Goal: Information Seeking & Learning: Learn about a topic

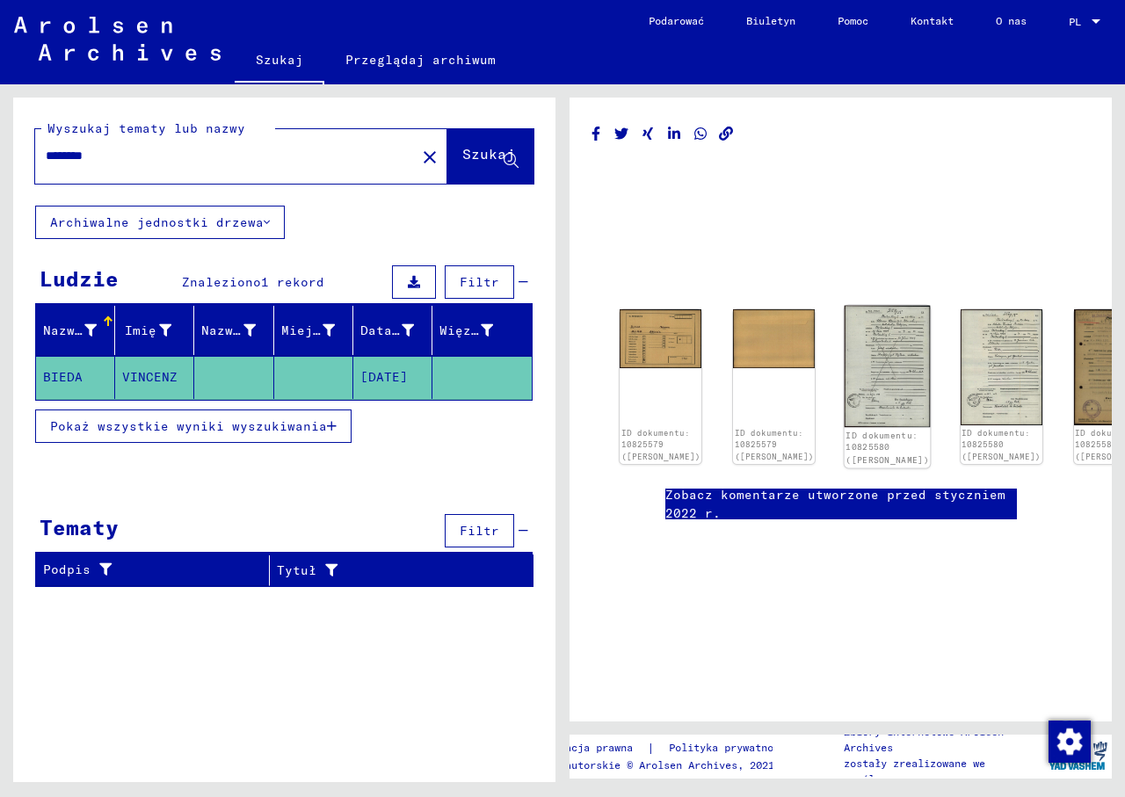
click at [845, 353] on img at bounding box center [888, 366] width 86 height 121
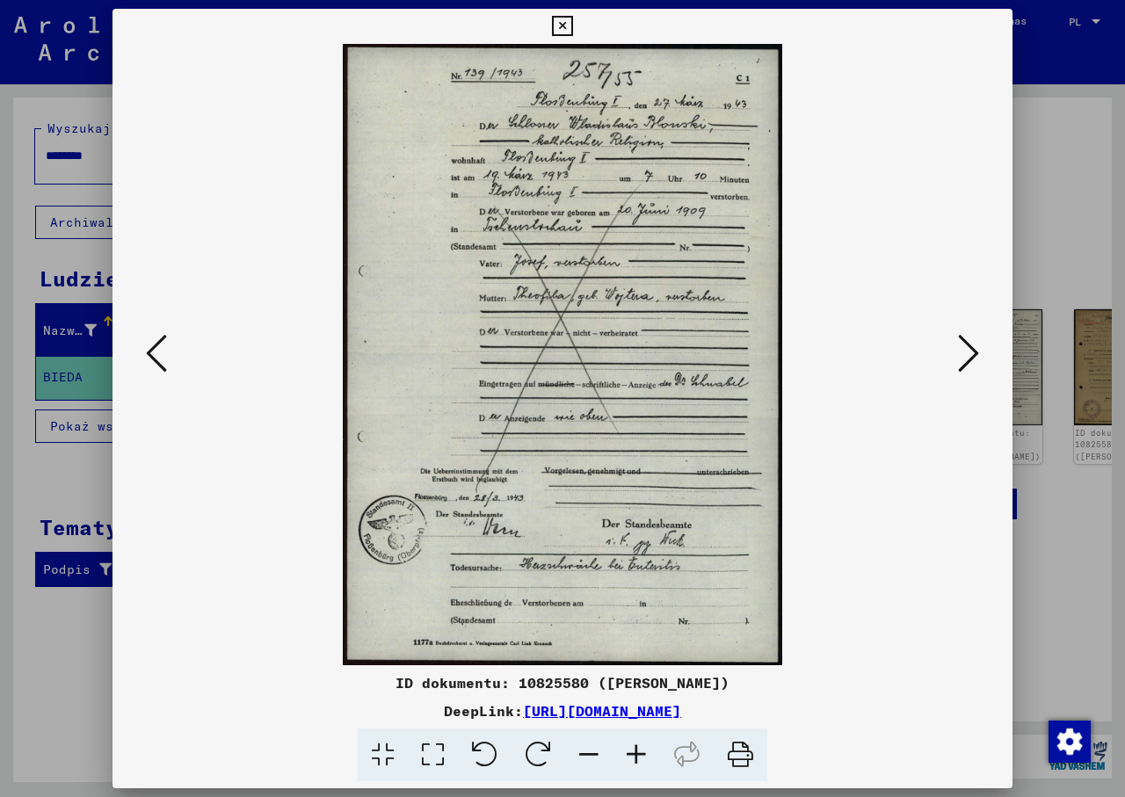
click at [629, 759] on icon at bounding box center [636, 756] width 47 height 54
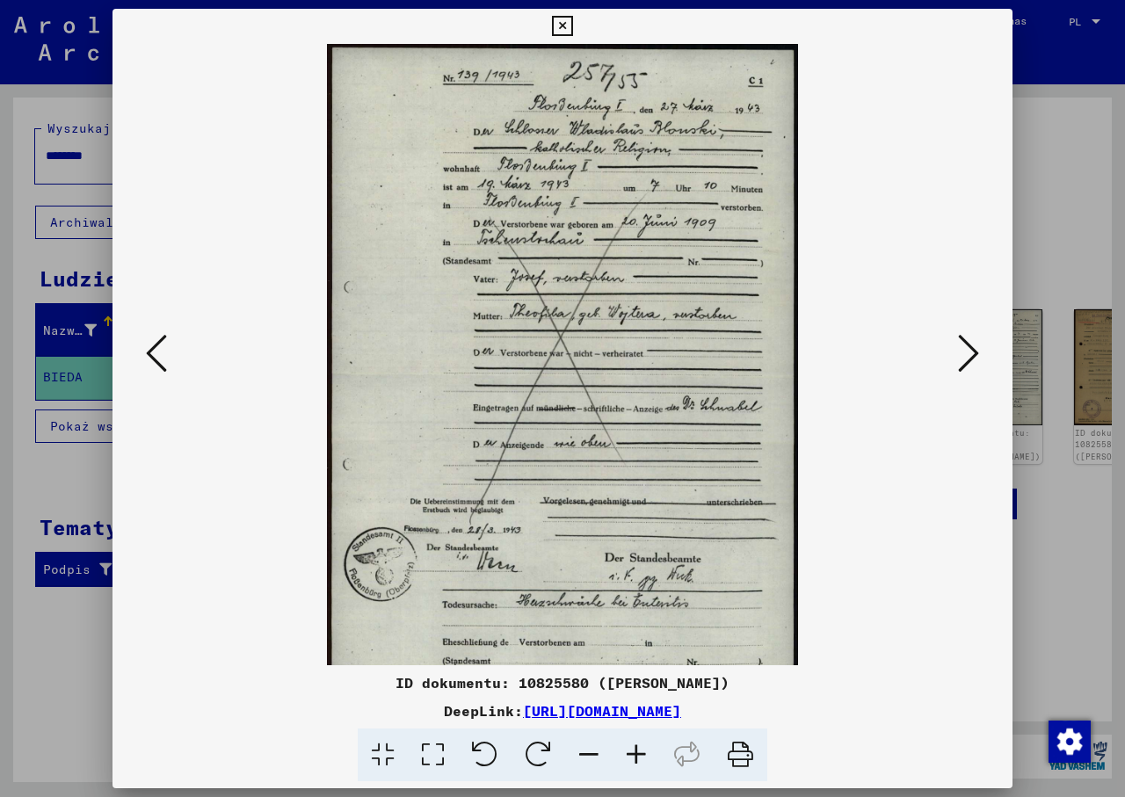
click at [629, 759] on icon at bounding box center [636, 756] width 47 height 54
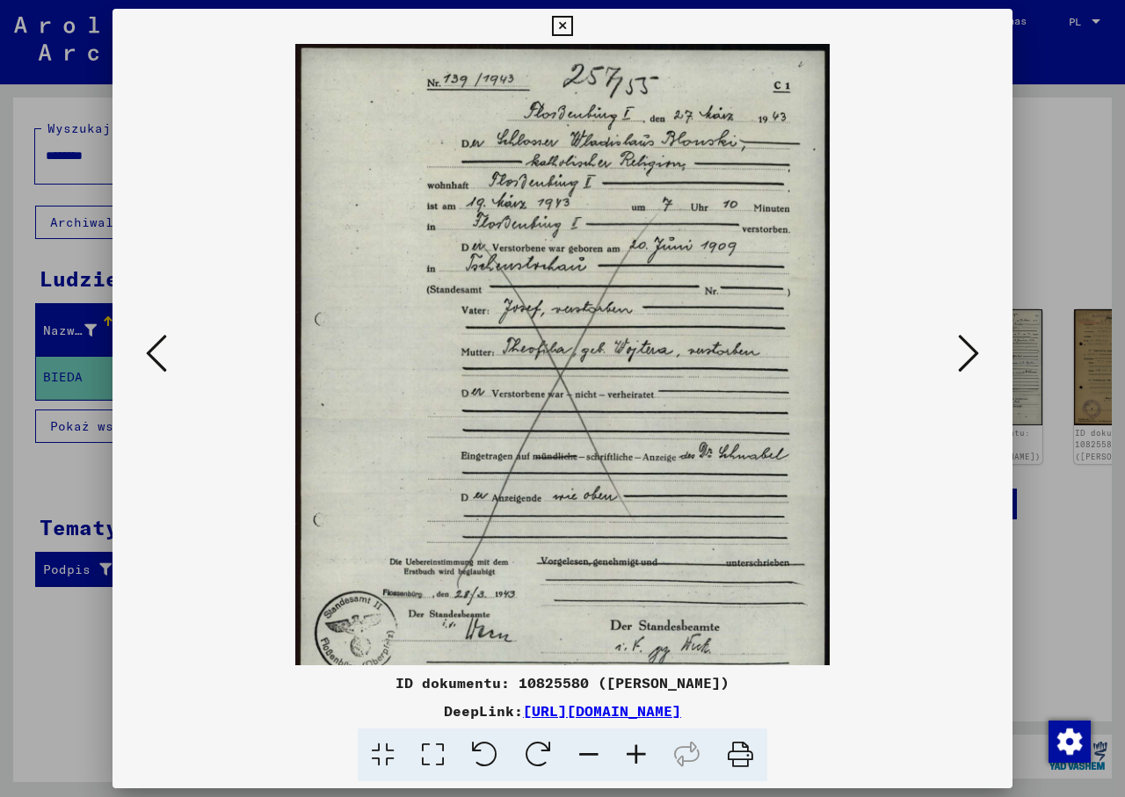
click at [629, 759] on icon at bounding box center [636, 756] width 47 height 54
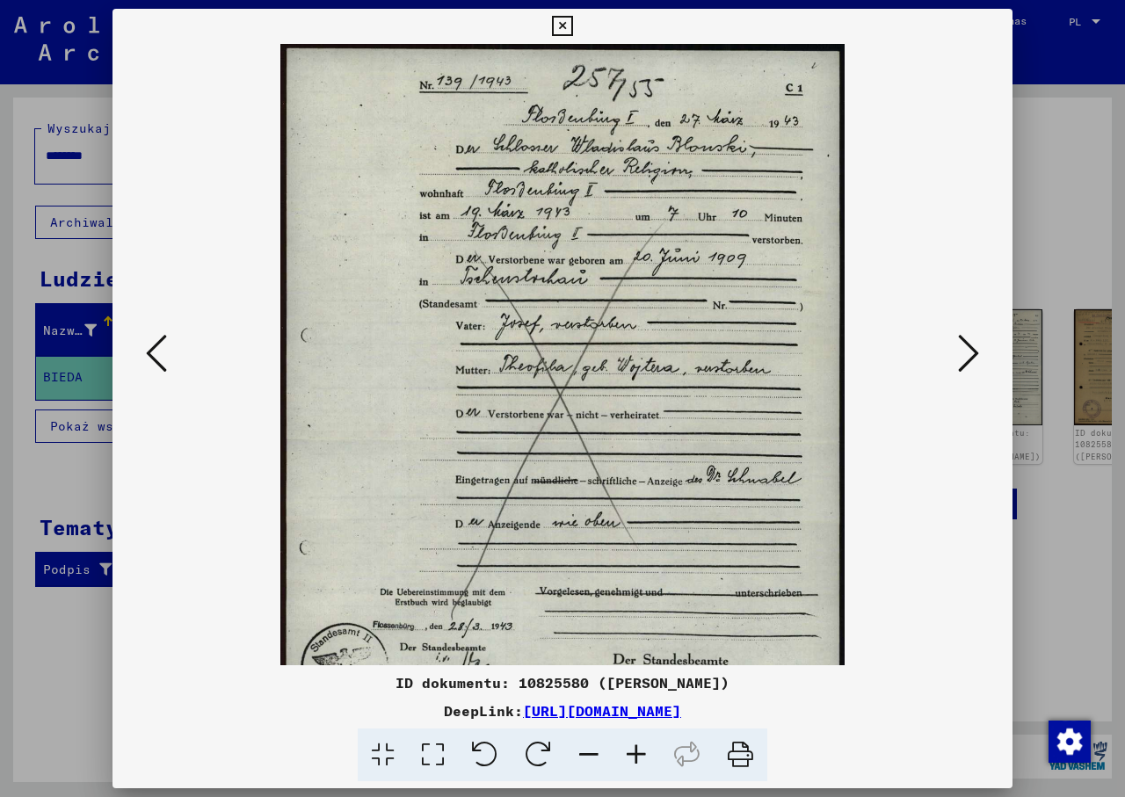
click at [629, 759] on icon at bounding box center [636, 756] width 47 height 54
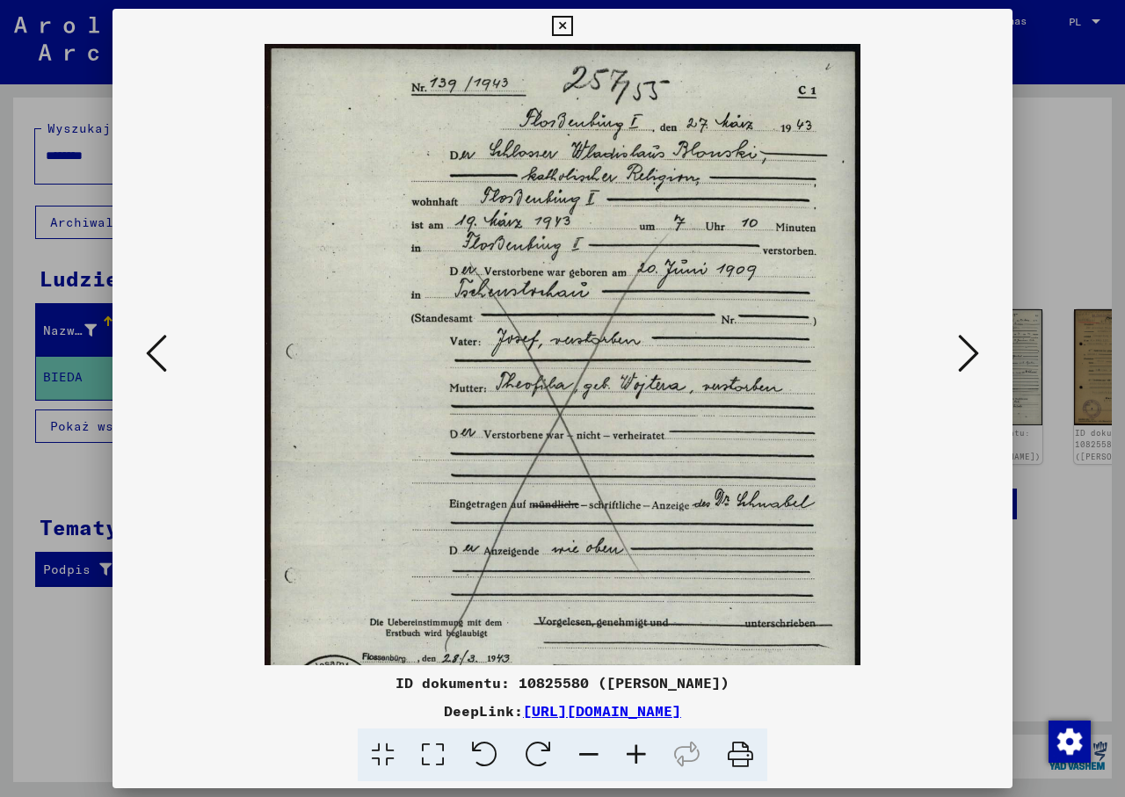
click at [629, 759] on icon at bounding box center [636, 756] width 47 height 54
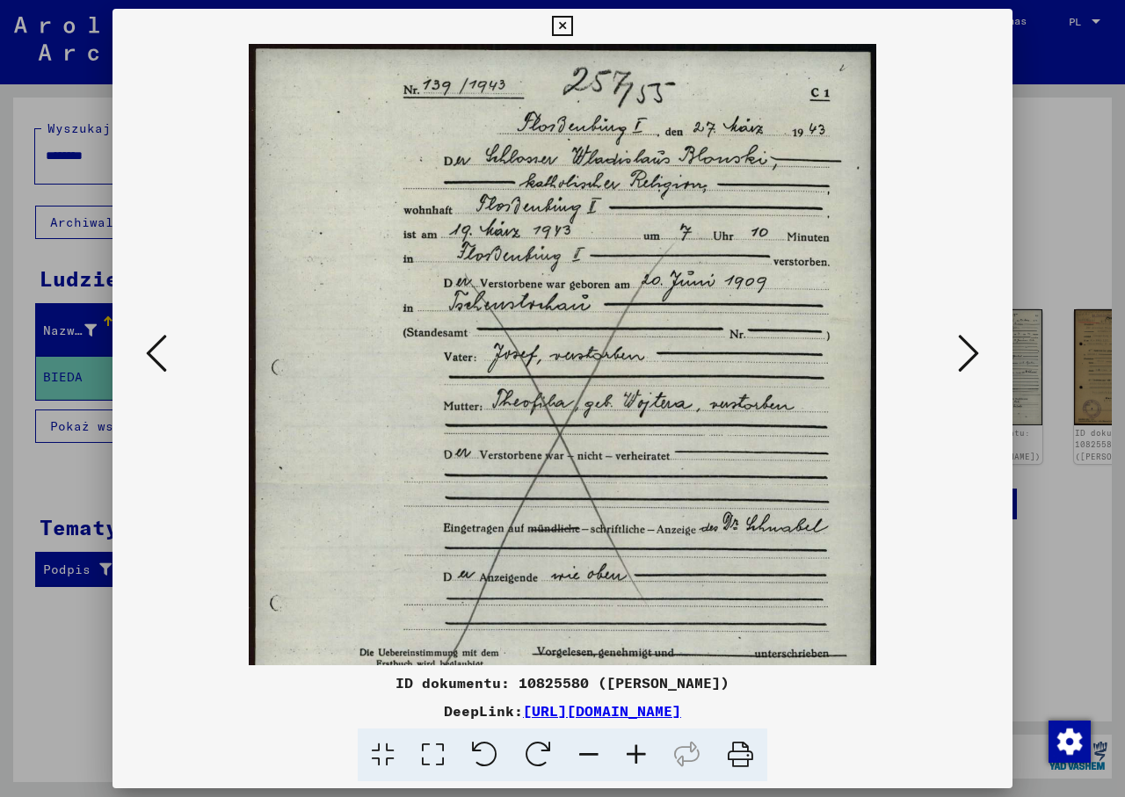
click at [629, 759] on icon at bounding box center [636, 756] width 47 height 54
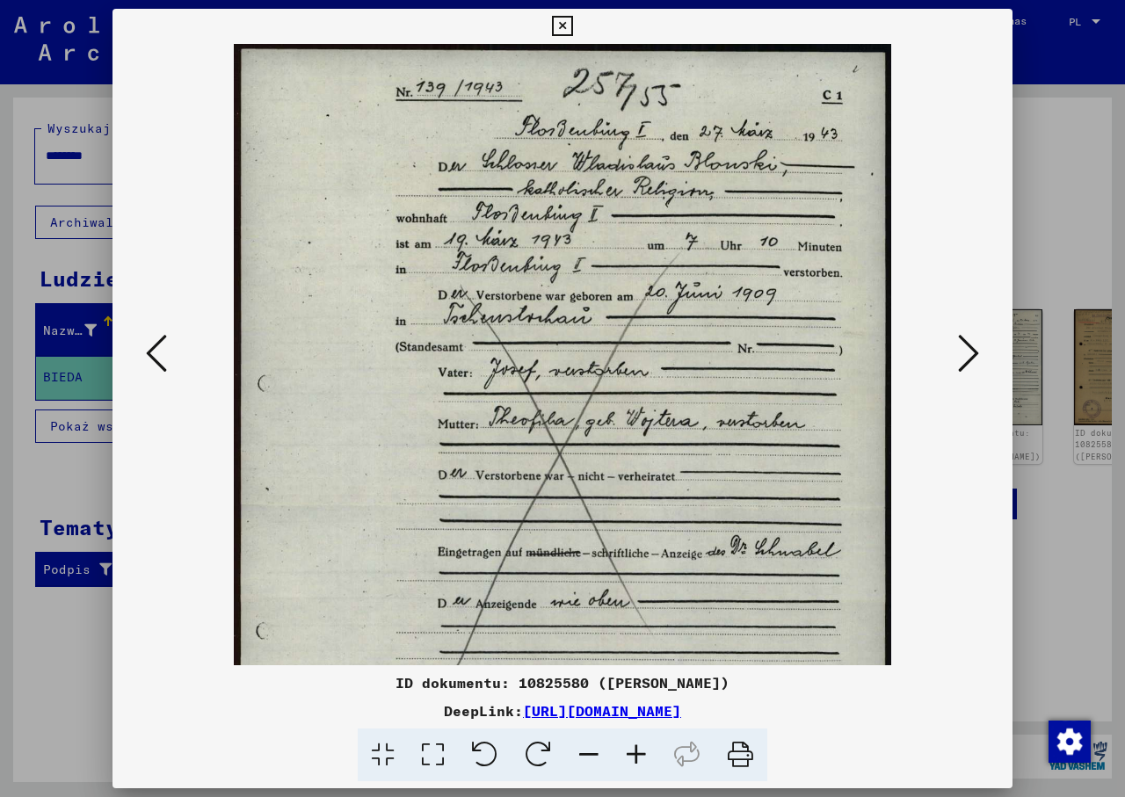
click at [629, 759] on icon at bounding box center [636, 756] width 47 height 54
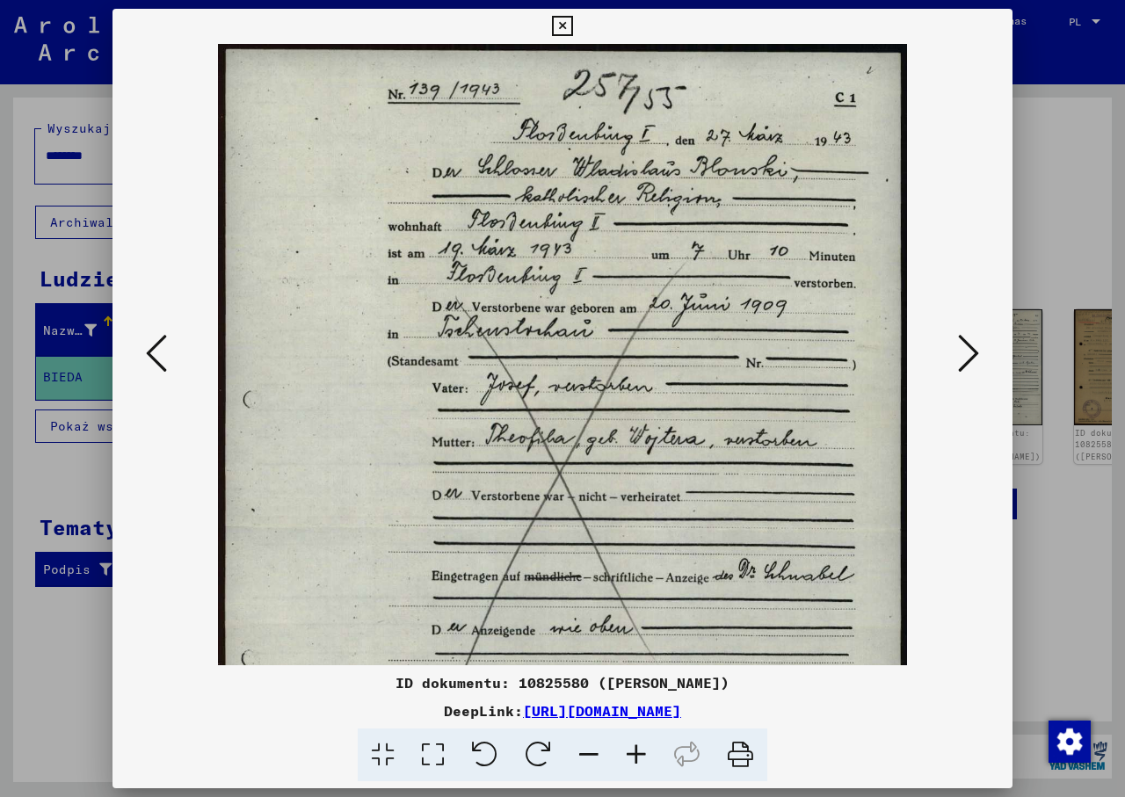
click at [629, 759] on icon at bounding box center [636, 756] width 47 height 54
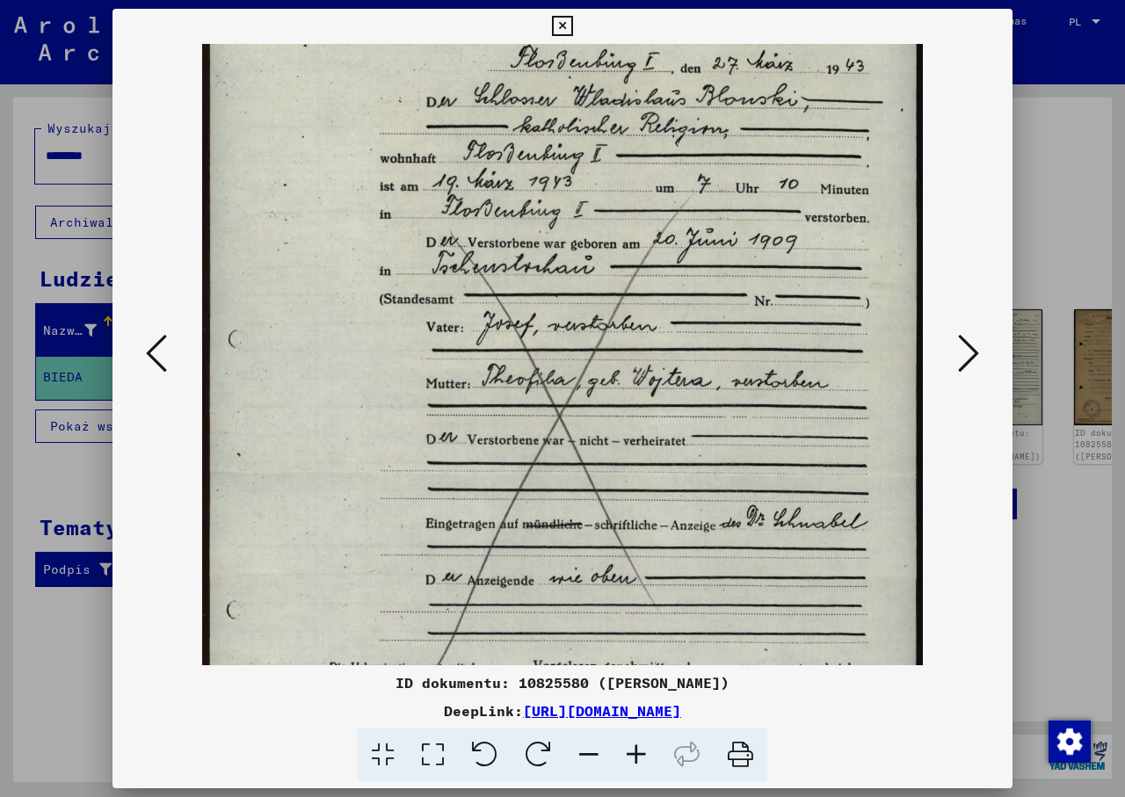
scroll to position [91, 0]
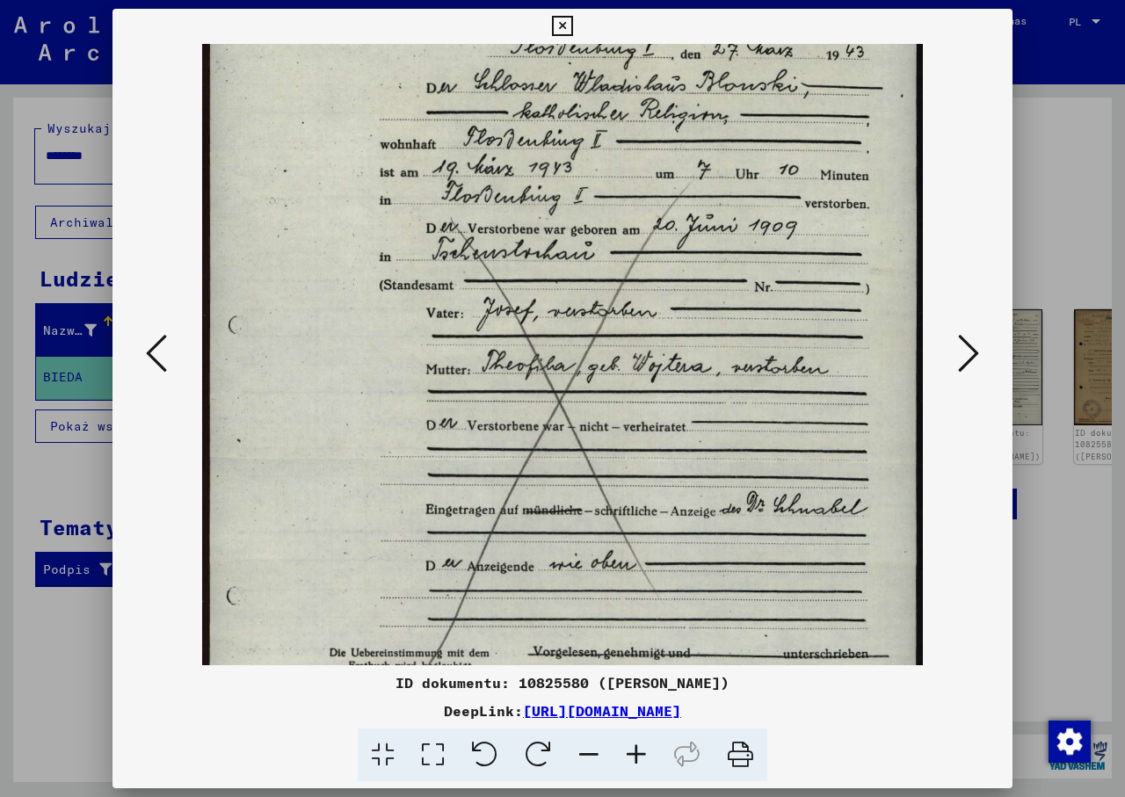
drag, startPoint x: 646, startPoint y: 535, endPoint x: 635, endPoint y: 445, distance: 91.3
click at [635, 445] on img at bounding box center [562, 461] width 721 height 1017
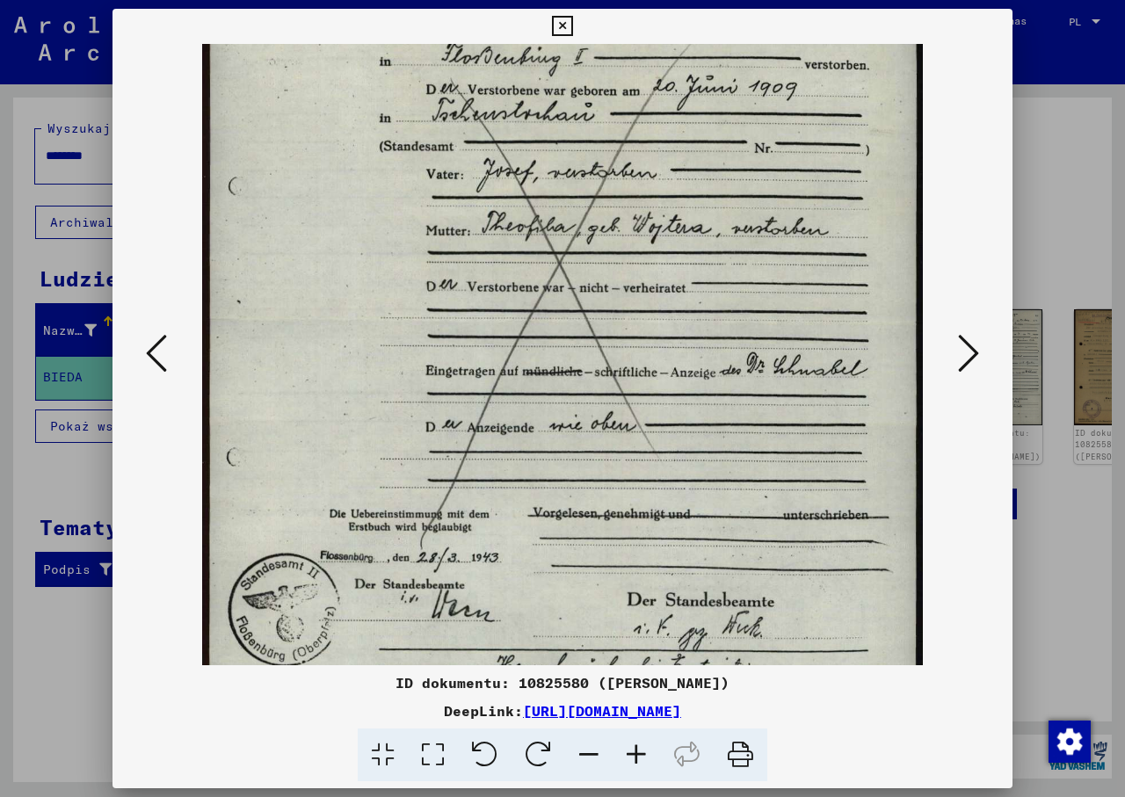
drag, startPoint x: 667, startPoint y: 490, endPoint x: 645, endPoint y: 351, distance: 141.5
click at [645, 351] on img at bounding box center [562, 323] width 721 height 1017
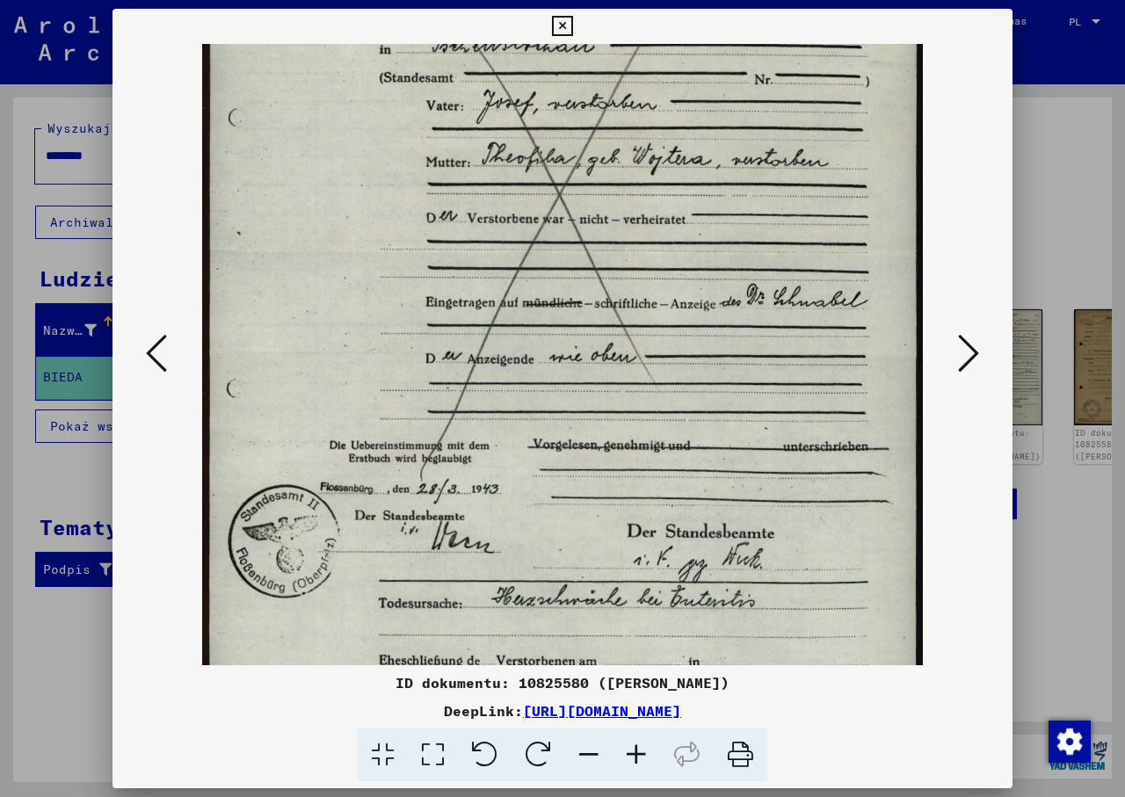
scroll to position [302, 0]
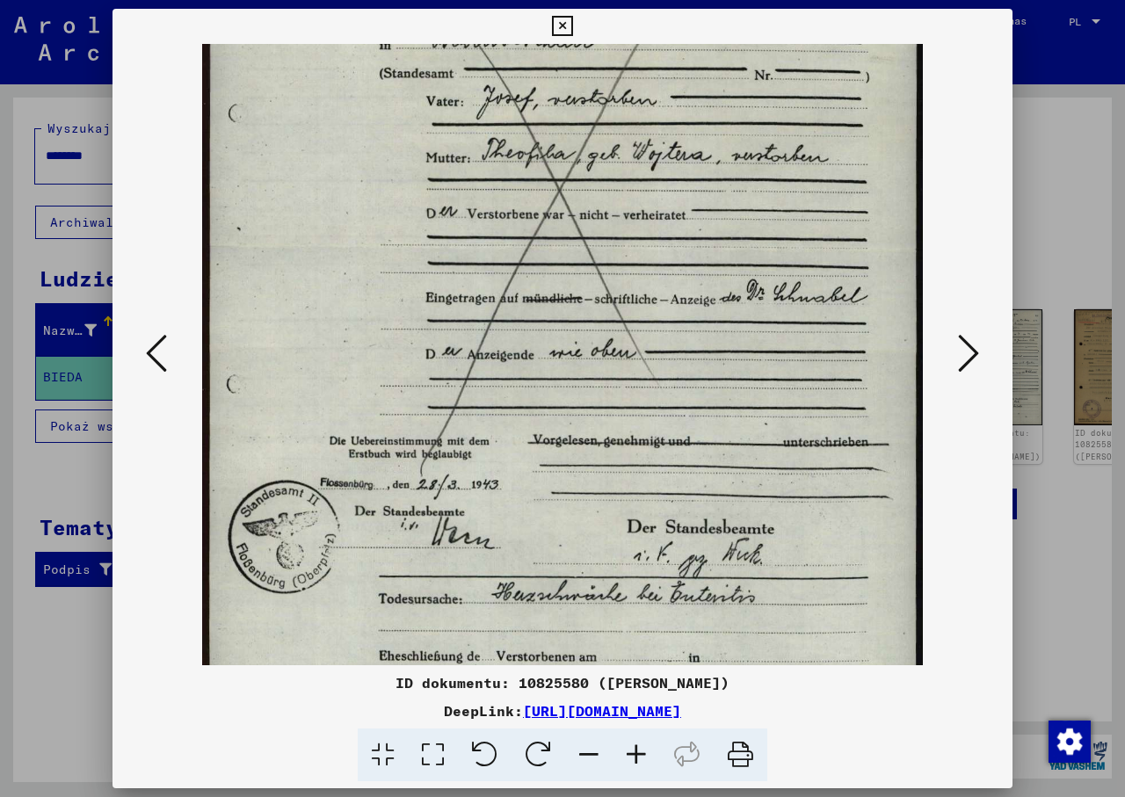
drag, startPoint x: 723, startPoint y: 463, endPoint x: 694, endPoint y: 391, distance: 77.4
click at [694, 391] on img at bounding box center [562, 250] width 721 height 1017
click at [968, 353] on icon at bounding box center [968, 353] width 21 height 42
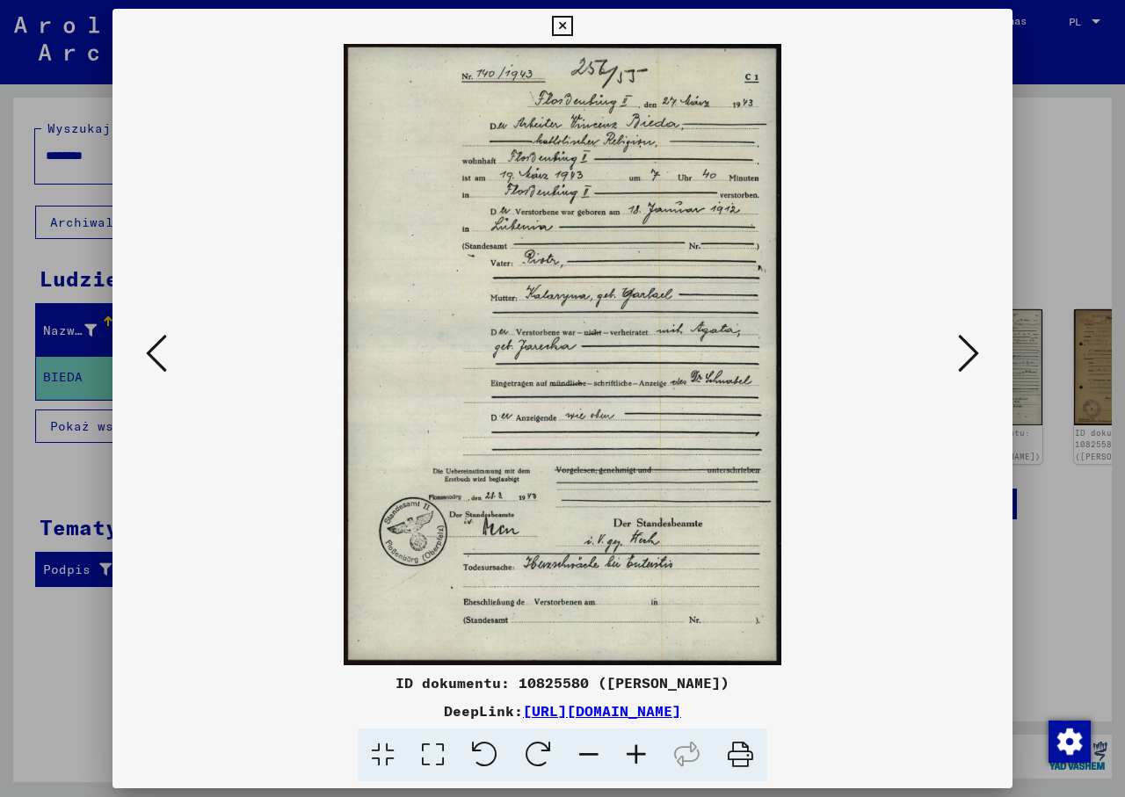
click at [635, 753] on icon at bounding box center [636, 756] width 47 height 54
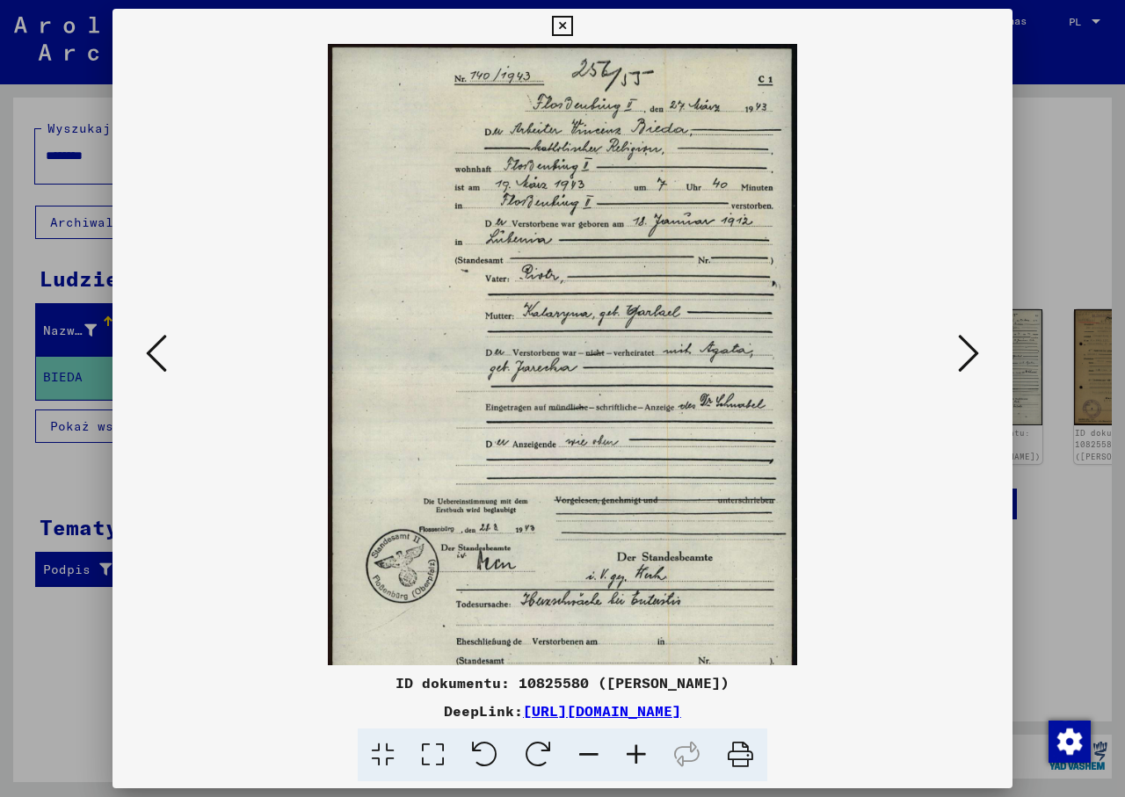
click at [635, 753] on icon at bounding box center [636, 756] width 47 height 54
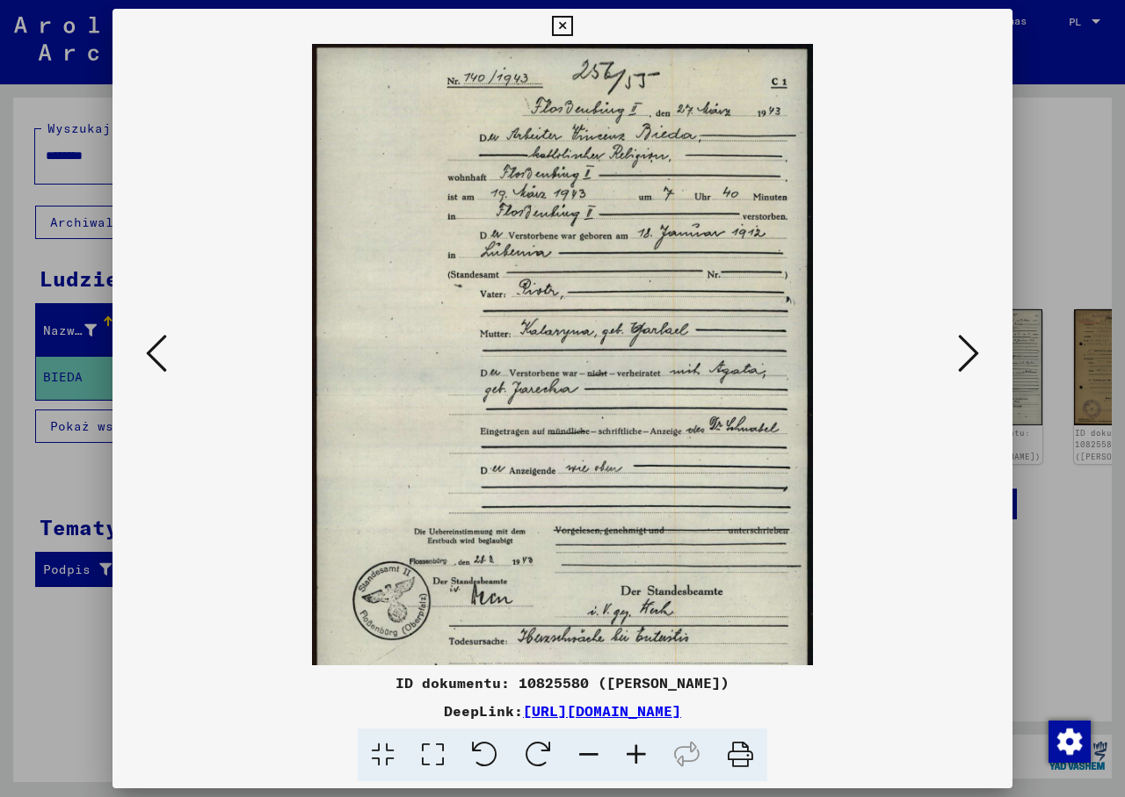
click at [635, 753] on icon at bounding box center [636, 756] width 47 height 54
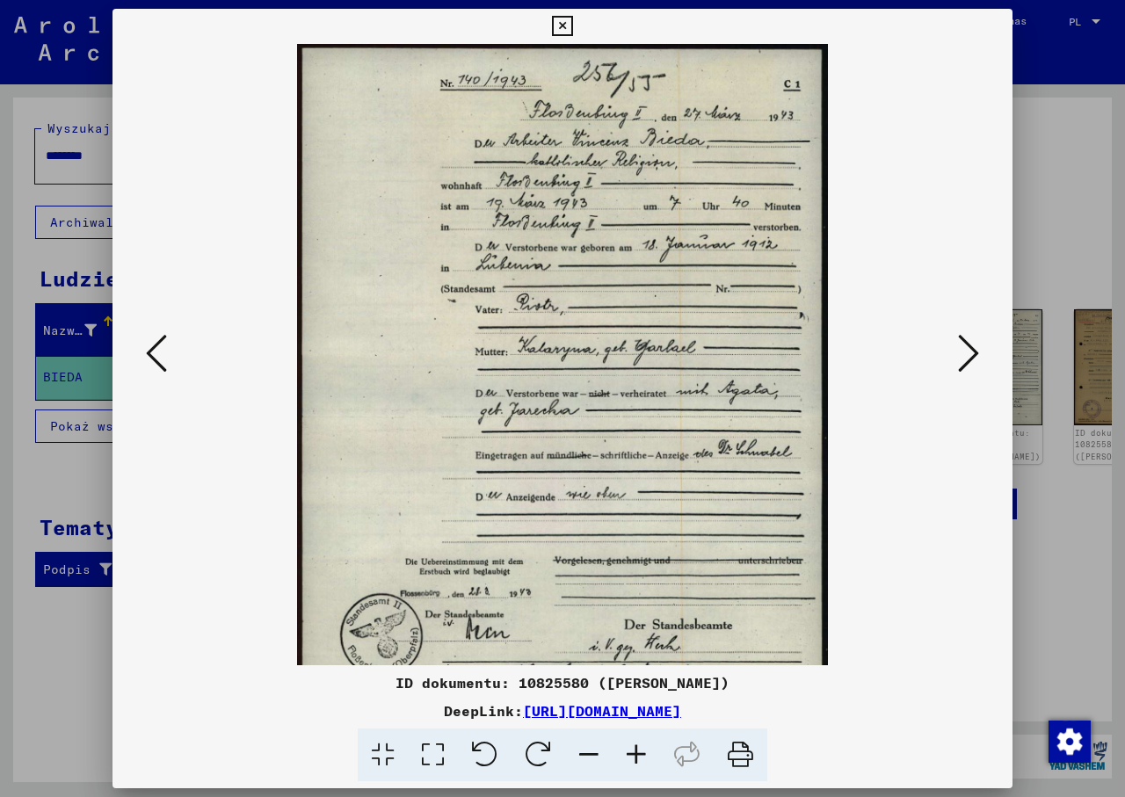
click at [635, 753] on icon at bounding box center [636, 756] width 47 height 54
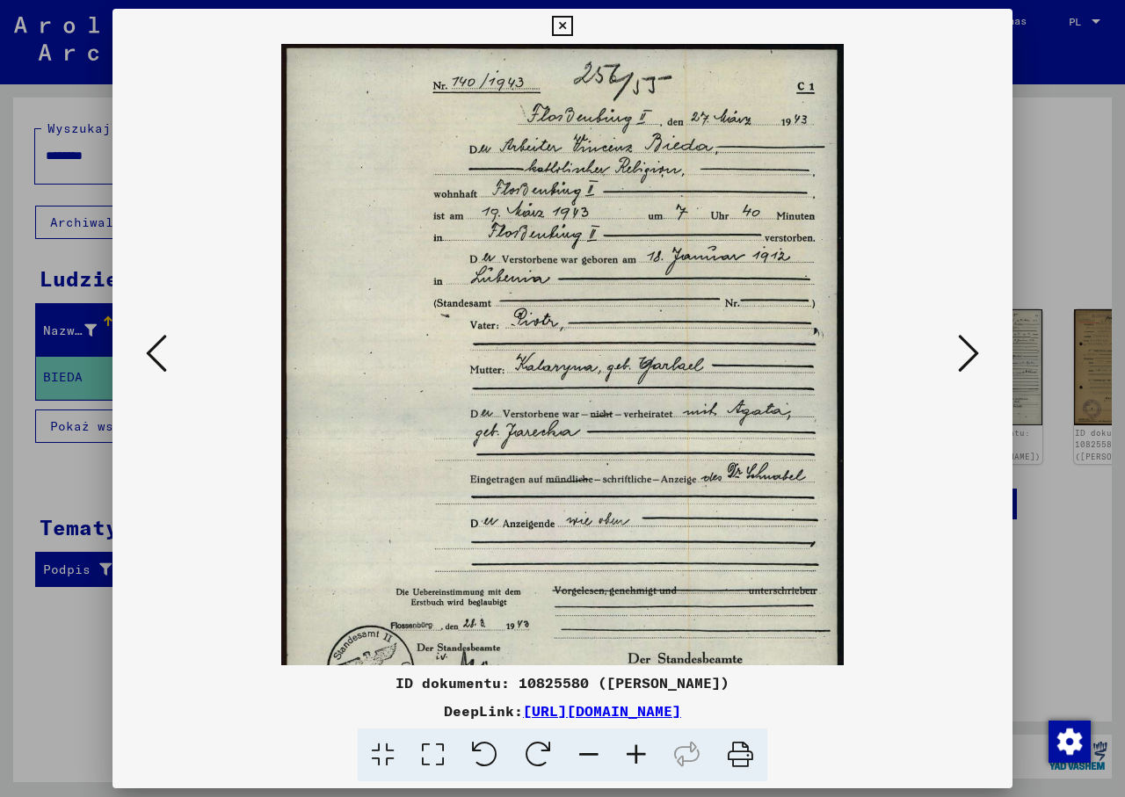
click at [635, 753] on icon at bounding box center [636, 756] width 47 height 54
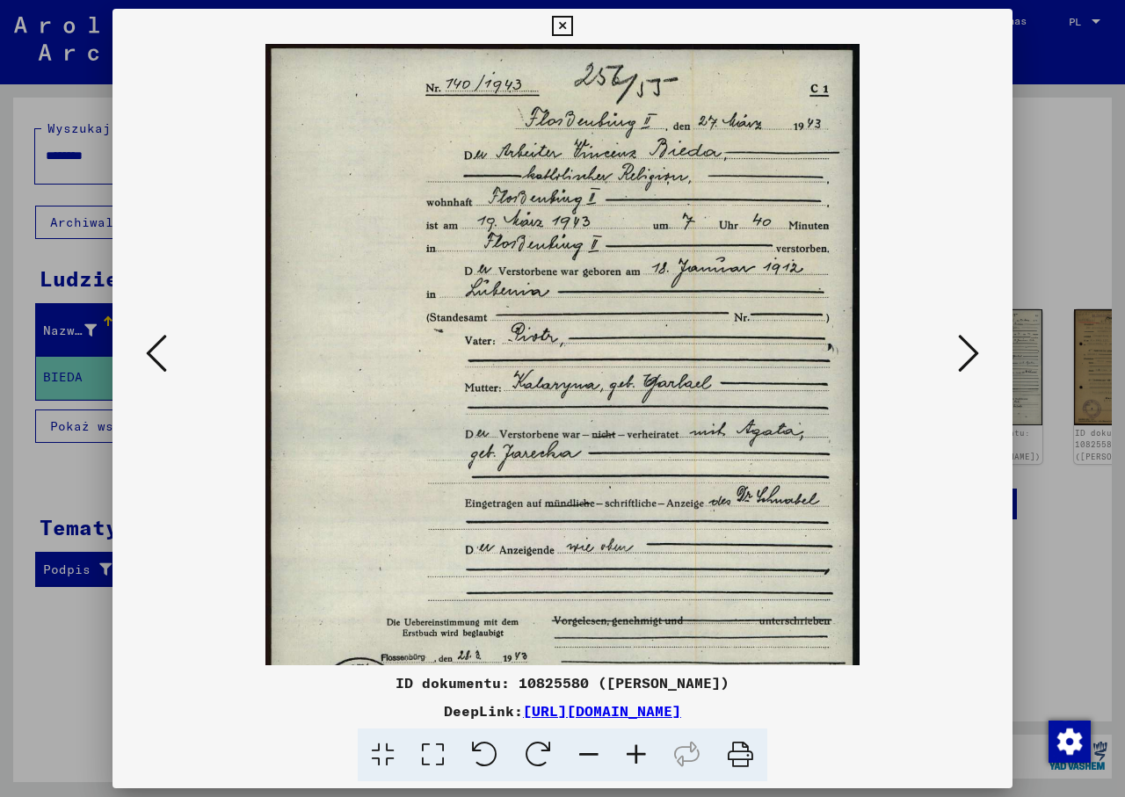
click at [635, 753] on icon at bounding box center [636, 756] width 47 height 54
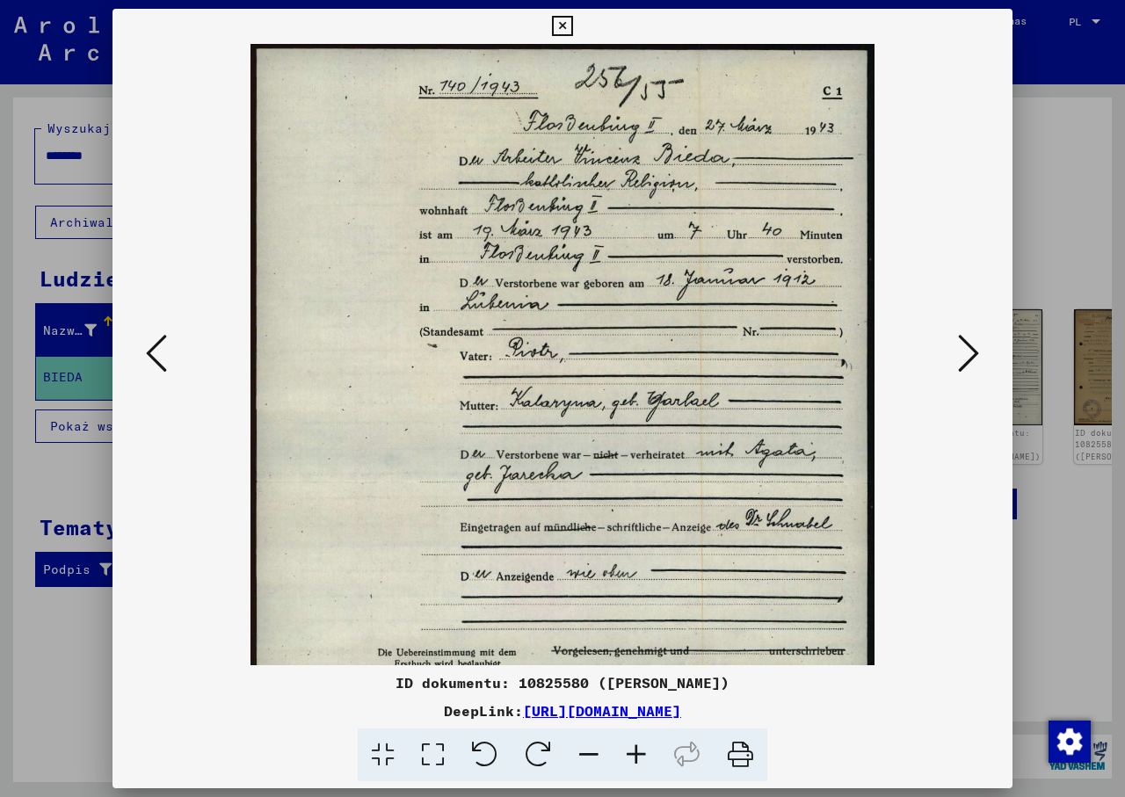
click at [635, 753] on icon at bounding box center [636, 756] width 47 height 54
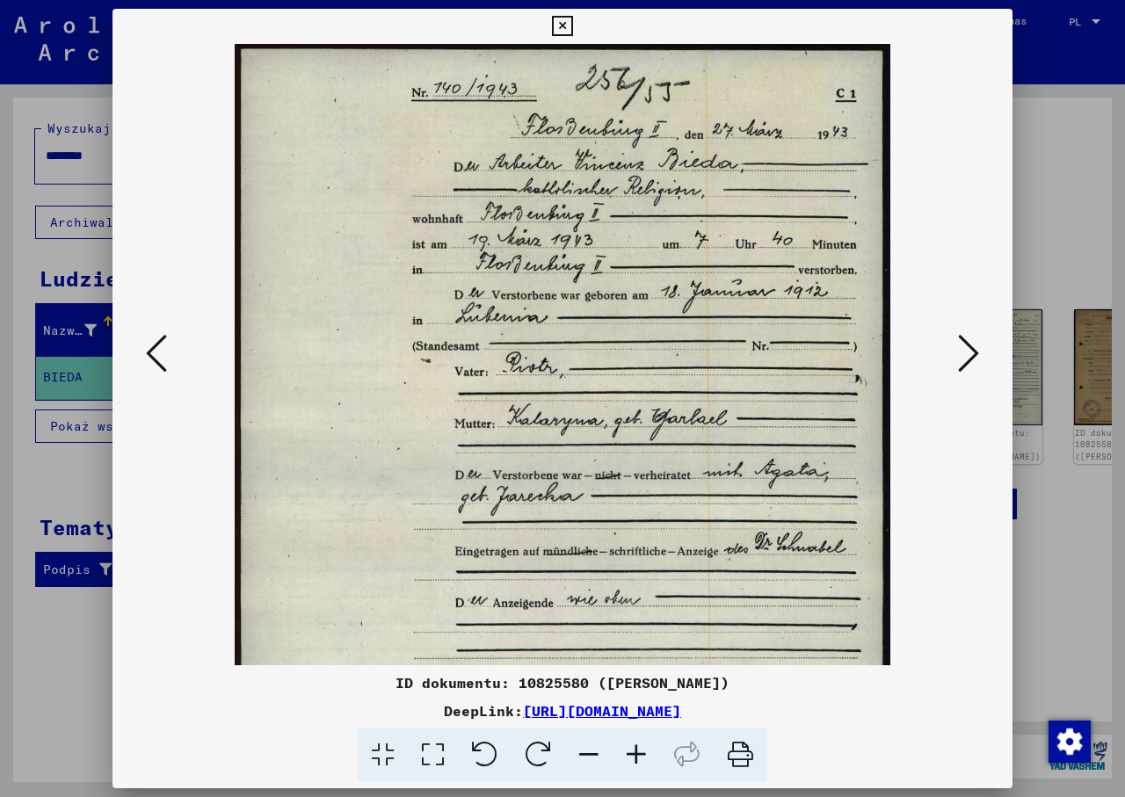
click at [635, 753] on icon at bounding box center [636, 756] width 47 height 54
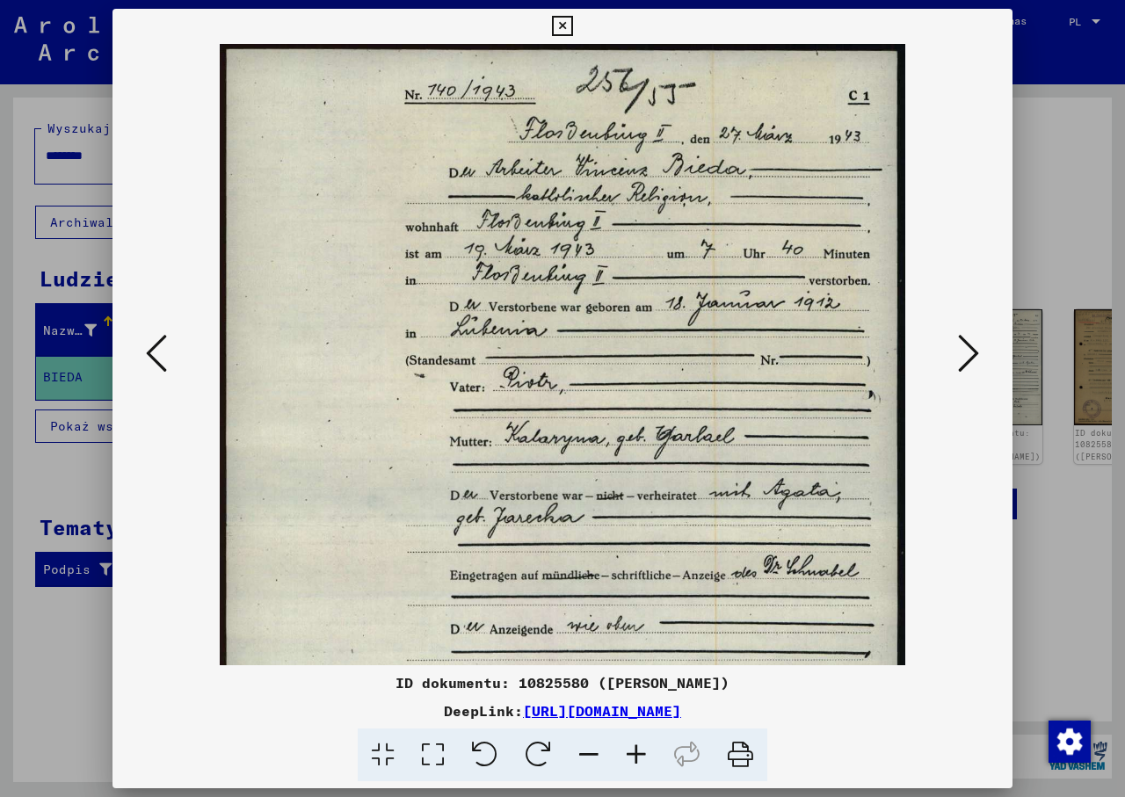
click at [635, 753] on icon at bounding box center [636, 756] width 47 height 54
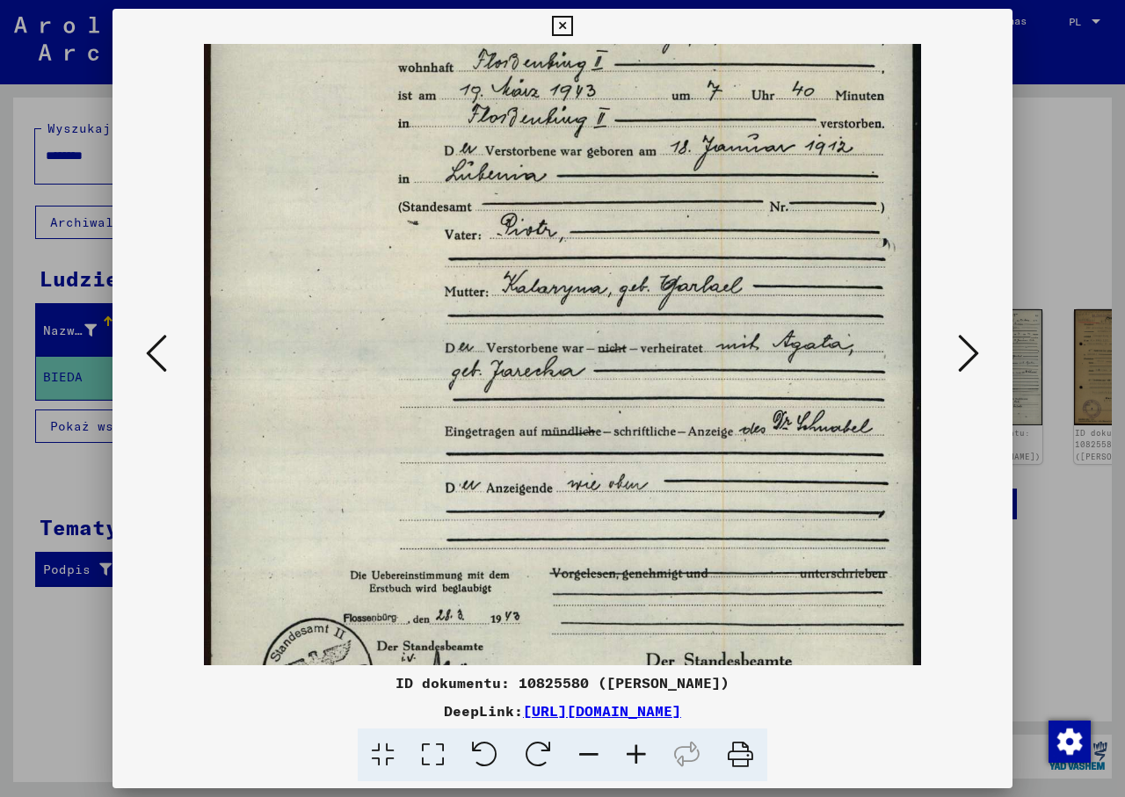
drag, startPoint x: 612, startPoint y: 548, endPoint x: 561, endPoint y: 378, distance: 177.1
click at [561, 378] on img at bounding box center [562, 384] width 717 height 1017
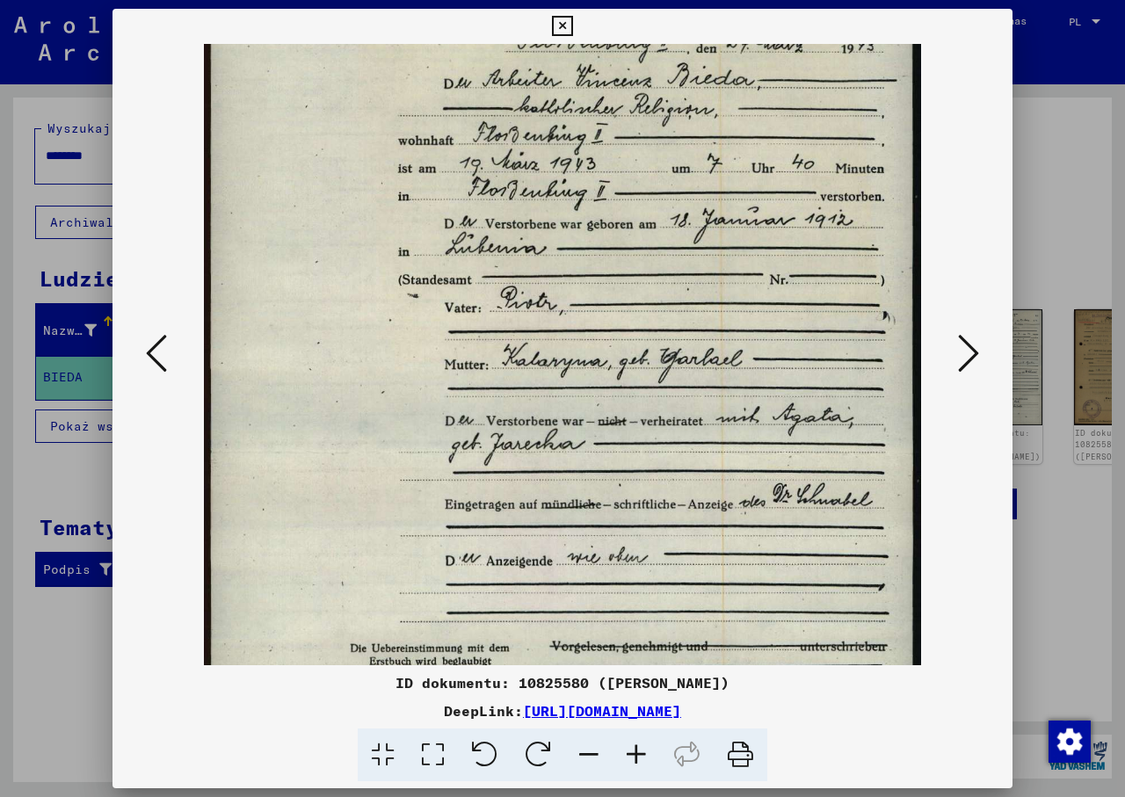
scroll to position [75, 0]
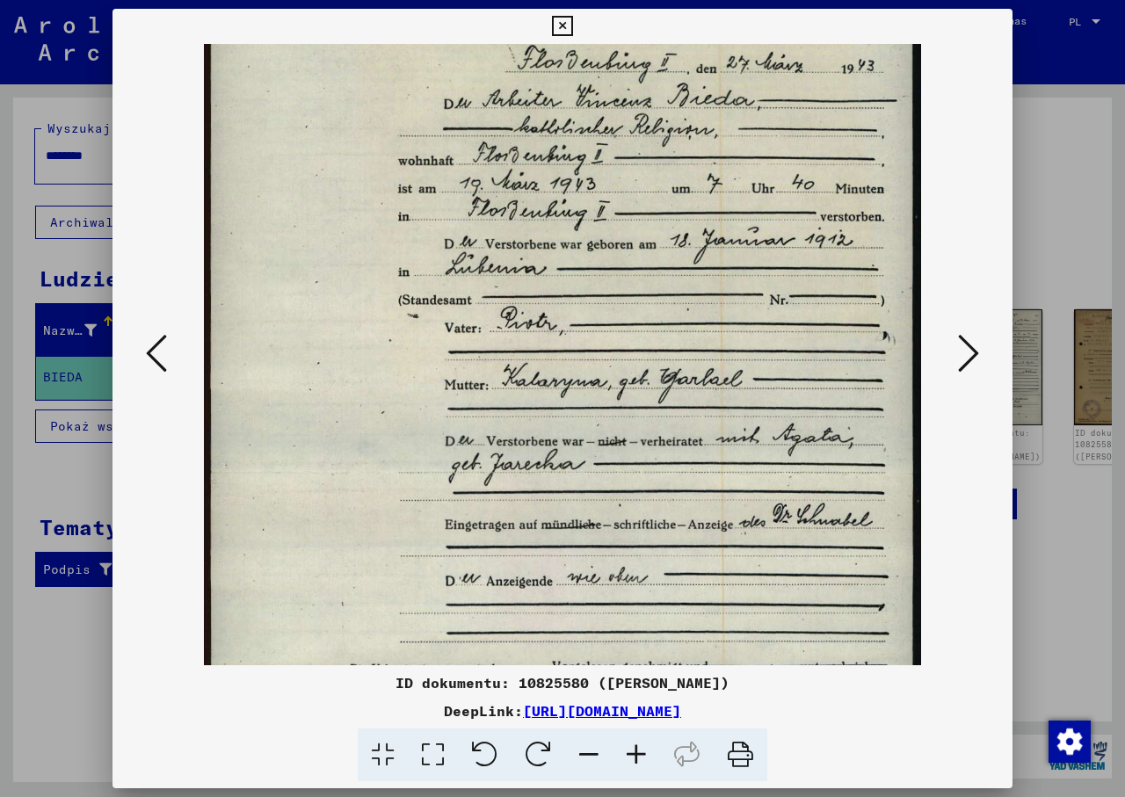
drag, startPoint x: 625, startPoint y: 471, endPoint x: 612, endPoint y: 566, distance: 95.8
click at [612, 566] on img at bounding box center [562, 477] width 717 height 1017
